Goal: Task Accomplishment & Management: Complete application form

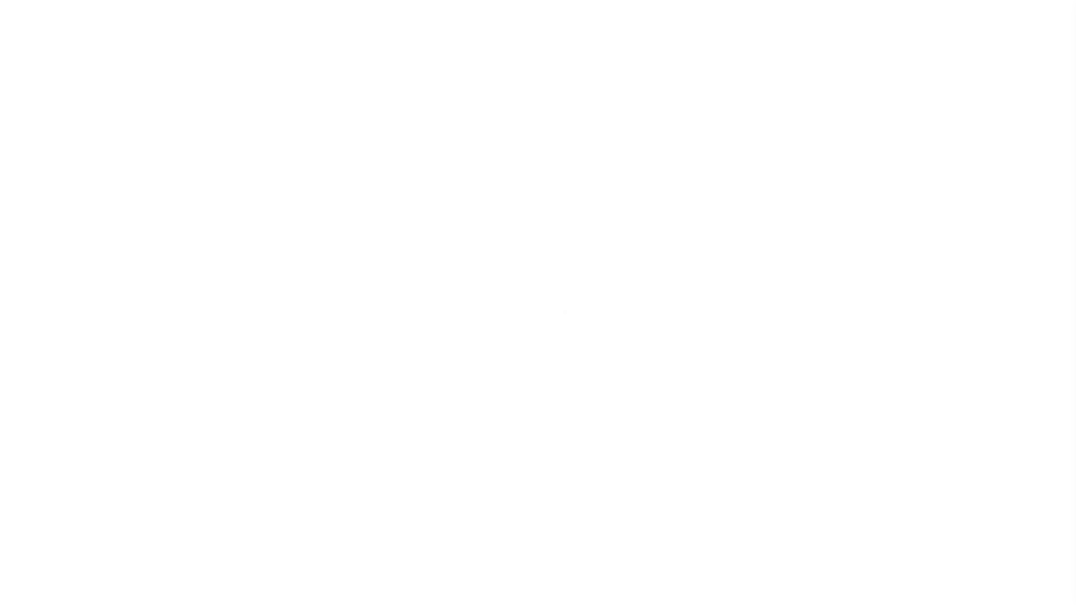
select select "False"
select select "NonEscrow"
type input "4136 Boardwalk 77586"
select select
type input "Seabrook [GEOGRAPHIC_DATA] 77586"
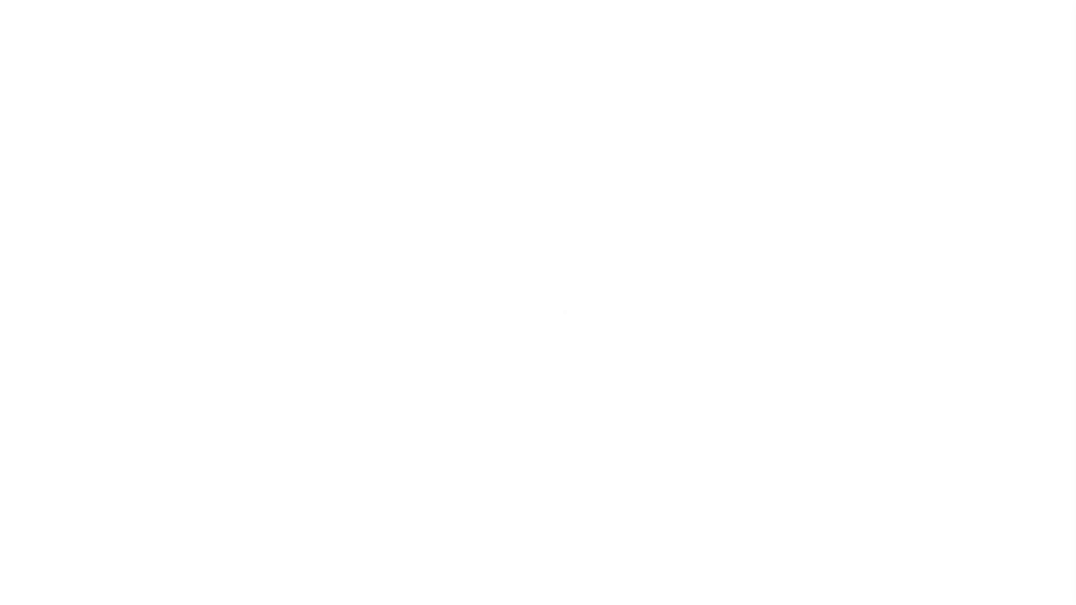
type input "37636"
type input "[GEOGRAPHIC_DATA]"
select select
type textarea "[STREET_ADDRESS] AKA LOT 25 BLK 1 THE POINT ON [PERSON_NAME][GEOGRAPHIC_DATA] […"
type textarea "TAX ID Update last comment: testing"
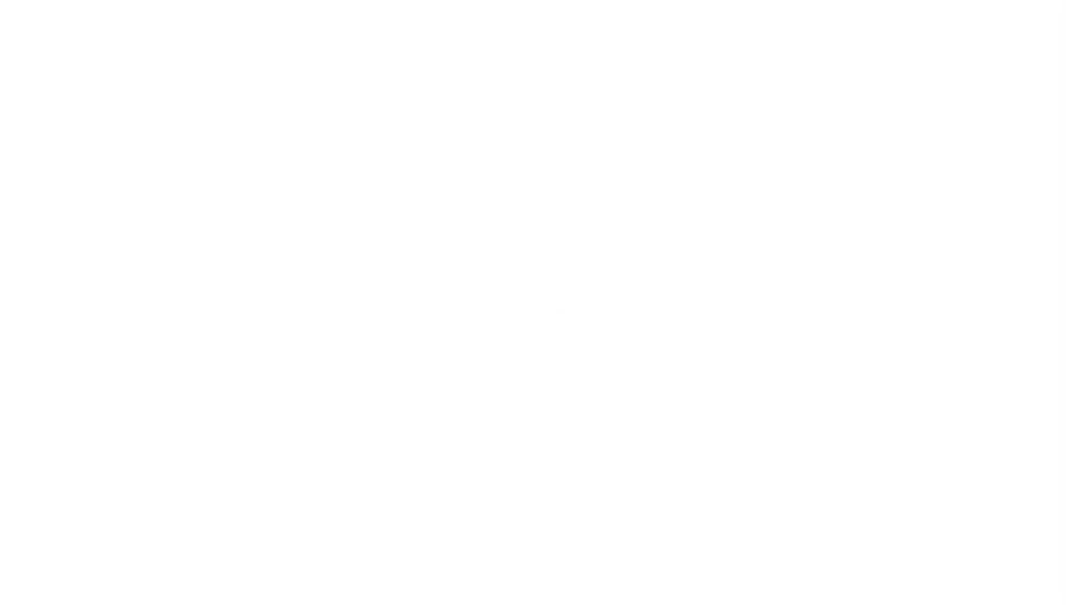
select select "3424"
select select "1821"
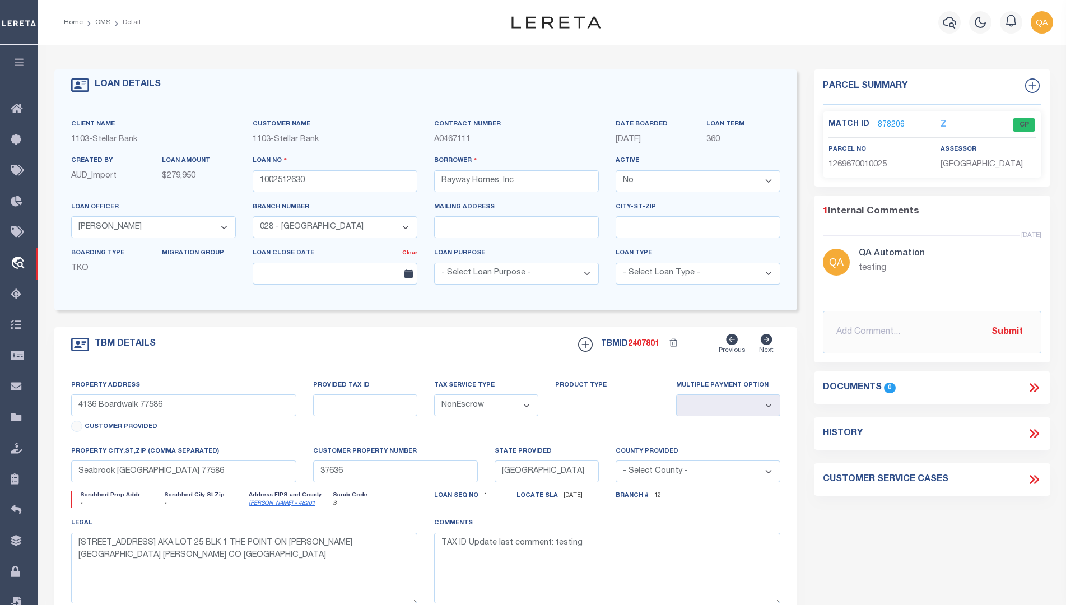
click at [888, 123] on link "878206" at bounding box center [891, 125] width 27 height 12
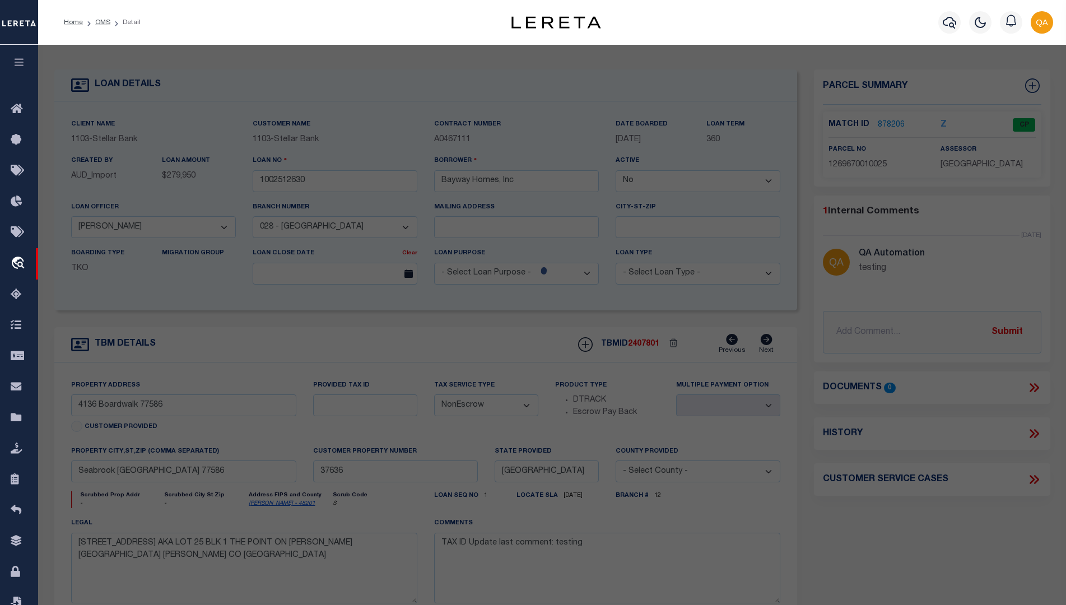
checkbox input "false"
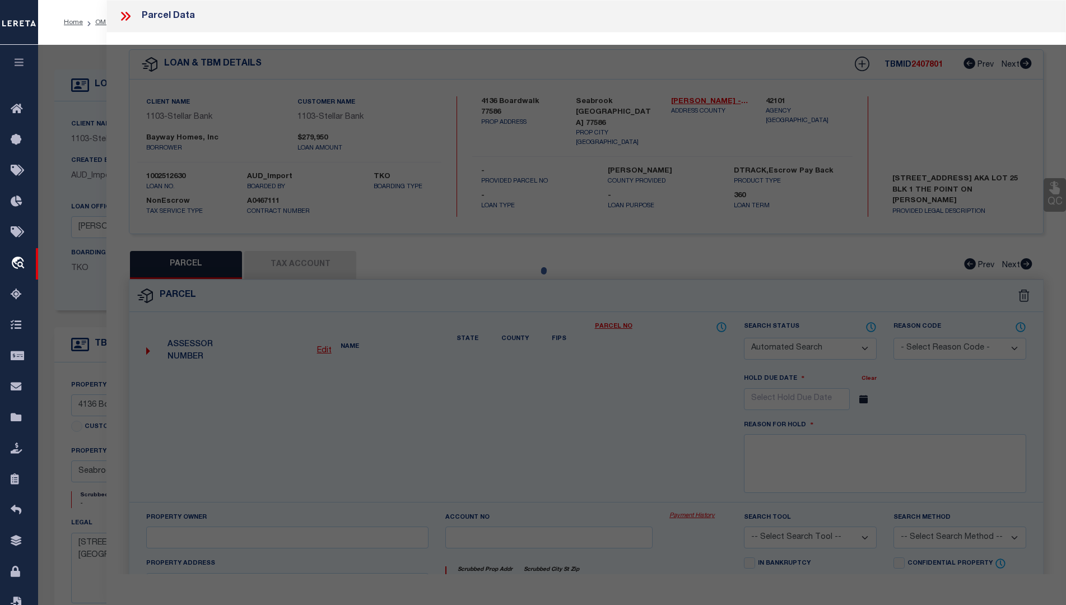
select select "CP"
type input "[PERSON_NAME]"
type input "[STREET_ADDRESS]"
checkbox input "false"
type textarea "LT 25R BLK 1 THE POINT ON [PERSON_NAME] LAKE R/P"
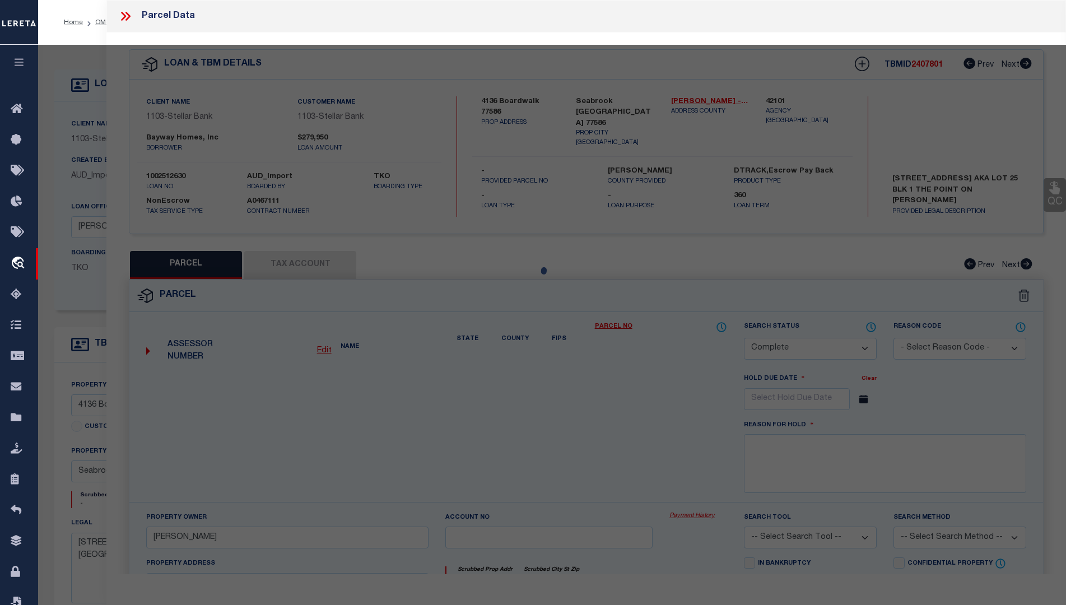
scroll to position [138, 0]
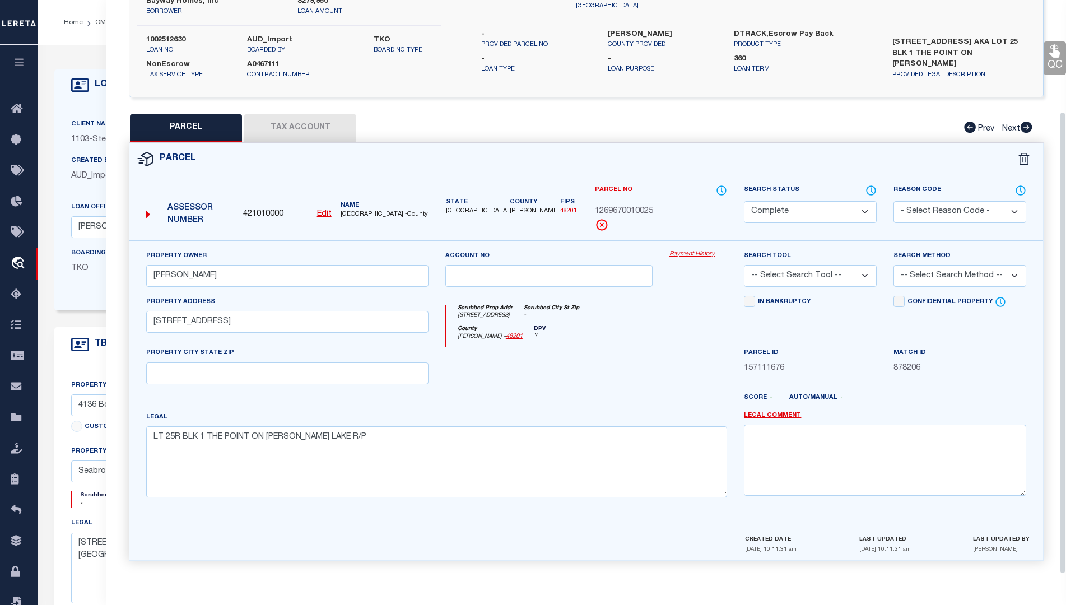
click at [324, 218] on u "Edit" at bounding box center [324, 214] width 15 height 8
type input "421010000"
type input "1269670010025"
select select "CP"
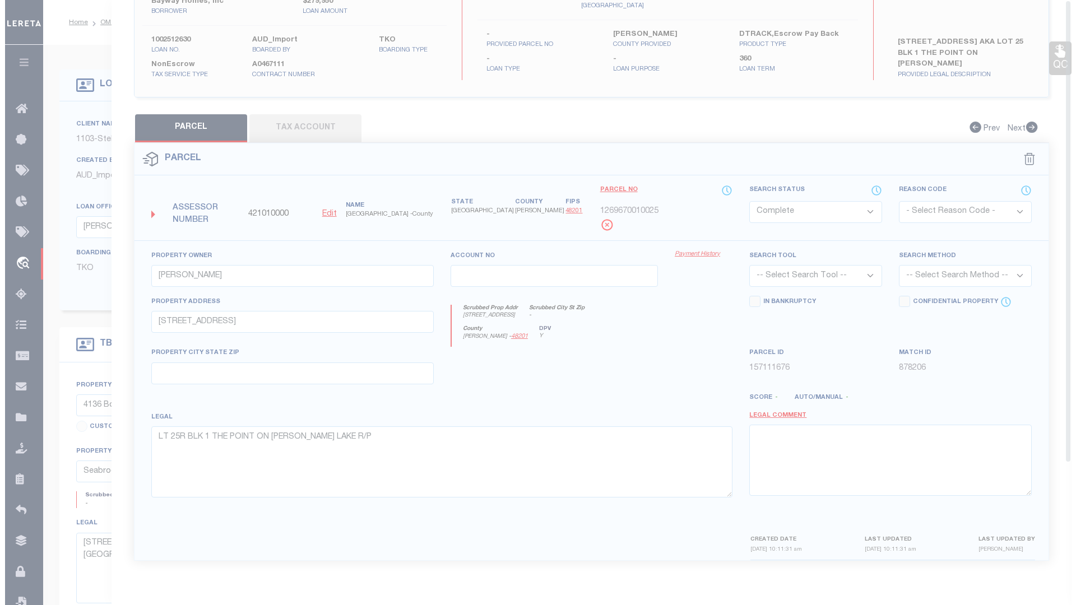
scroll to position [0, 0]
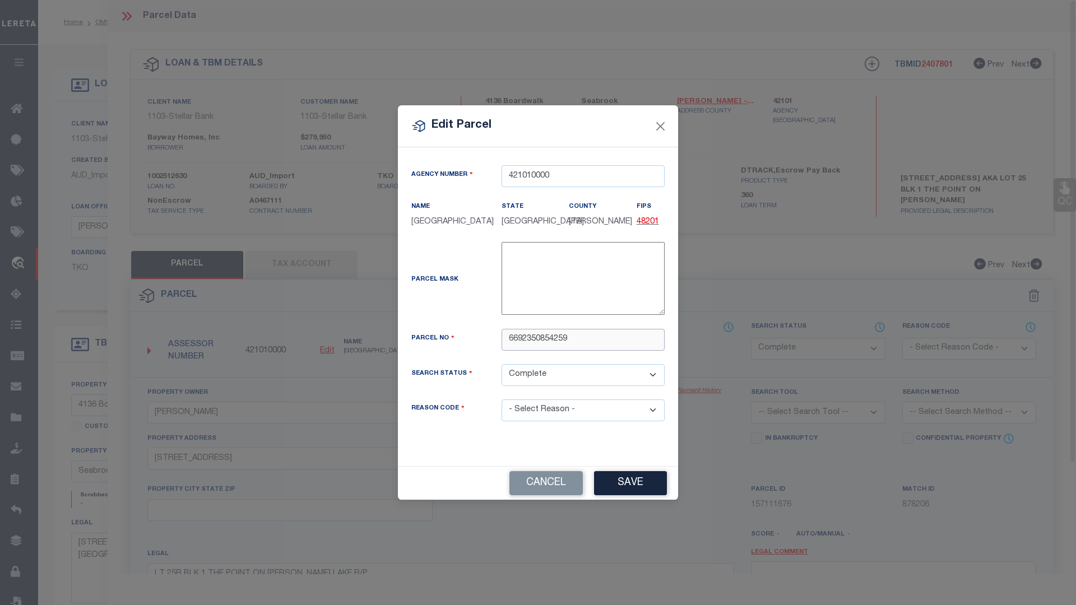
type input "6692350854259"
click at [630, 471] on button "Save" at bounding box center [630, 483] width 73 height 24
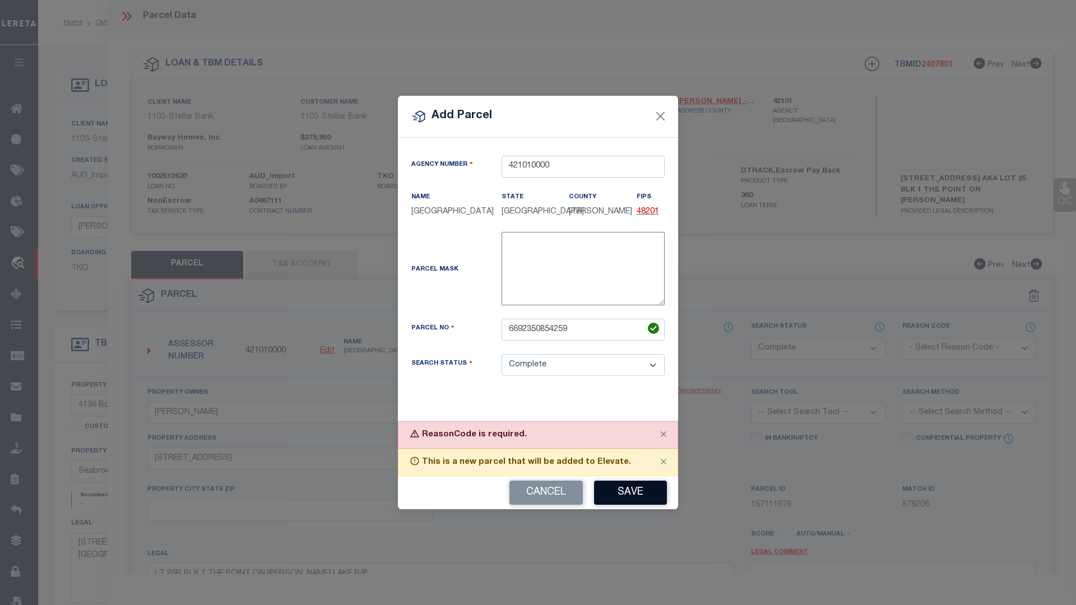
click at [630, 492] on button "Save" at bounding box center [630, 493] width 73 height 24
